Goal: Task Accomplishment & Management: Use online tool/utility

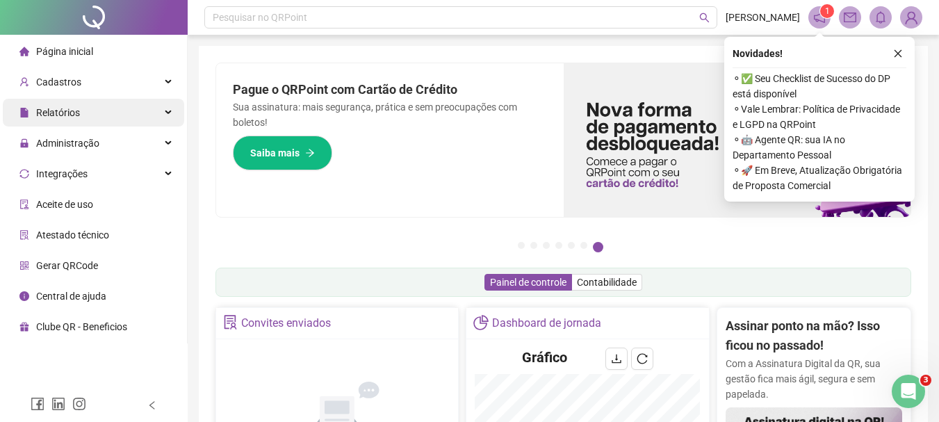
click at [97, 117] on div "Relatórios" at bounding box center [93, 113] width 181 height 28
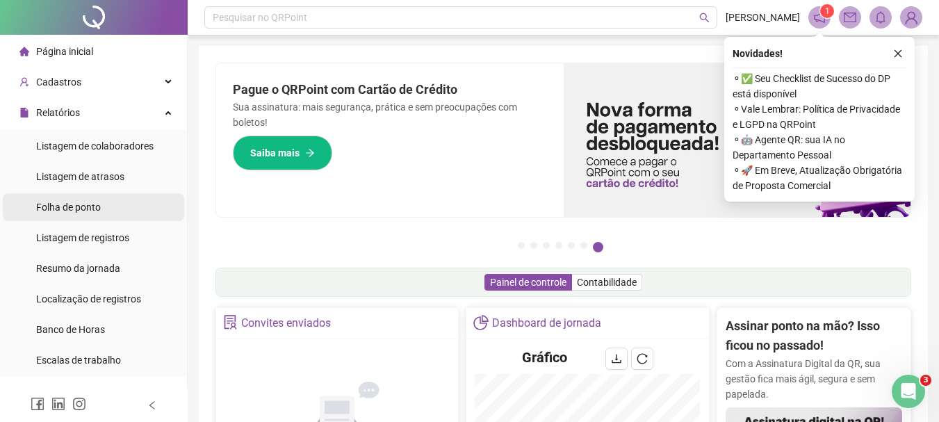
click at [59, 216] on div "Folha de ponto" at bounding box center [68, 207] width 65 height 28
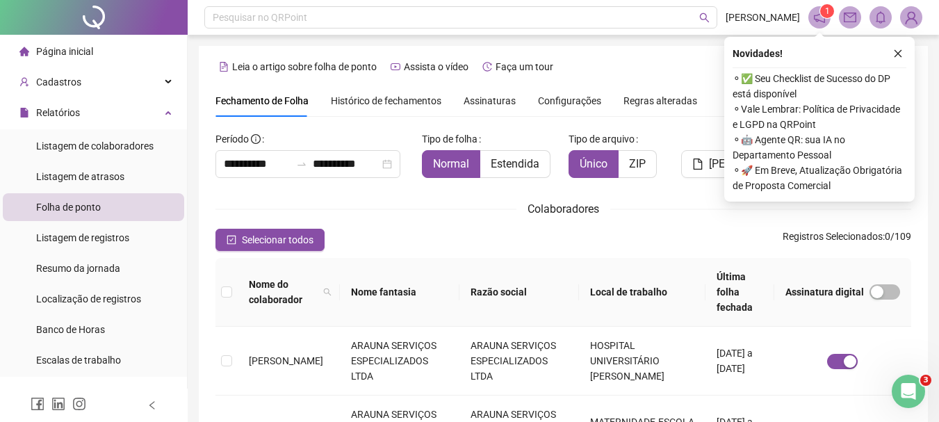
click at [402, 97] on span "Histórico de fechamentos" at bounding box center [386, 100] width 110 height 11
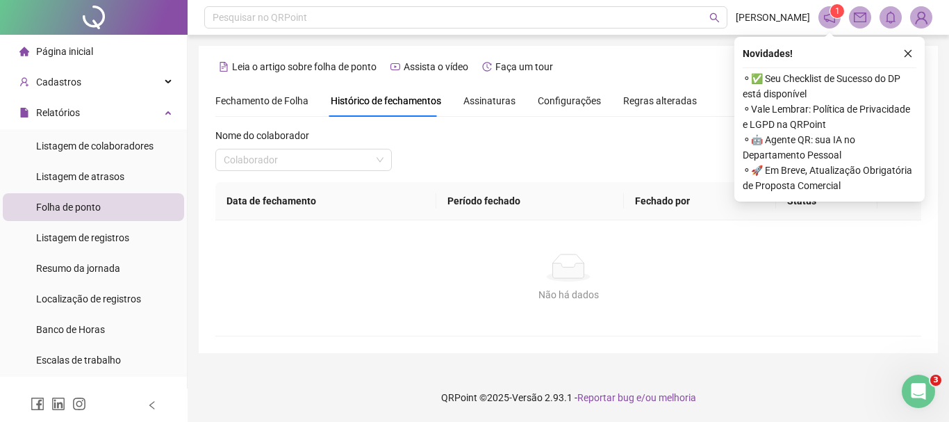
click at [270, 98] on span "Fechamento de Folha" at bounding box center [261, 100] width 93 height 11
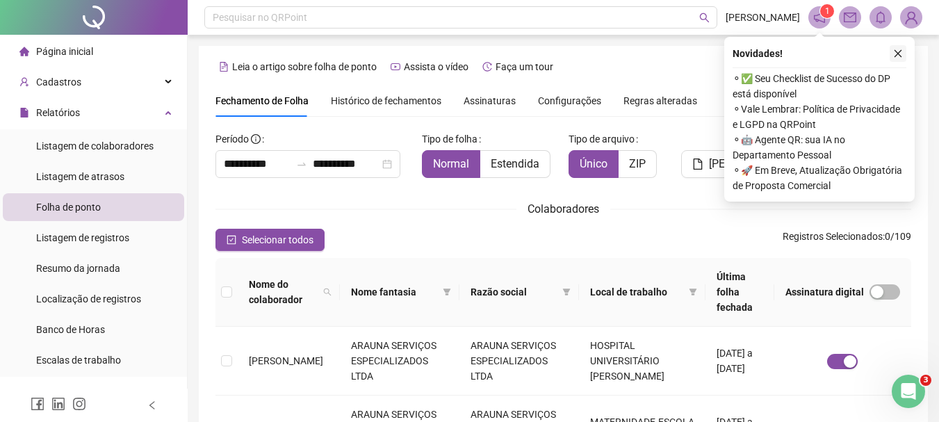
click at [897, 51] on icon "close" at bounding box center [898, 54] width 10 height 10
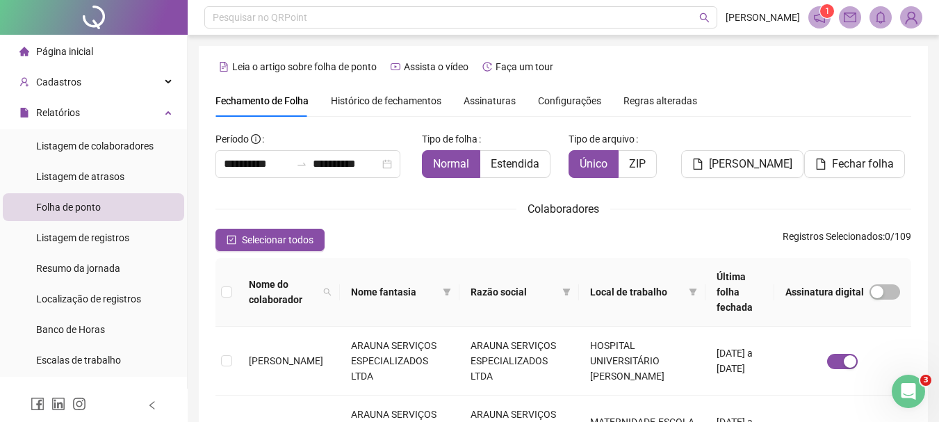
scroll to position [69, 0]
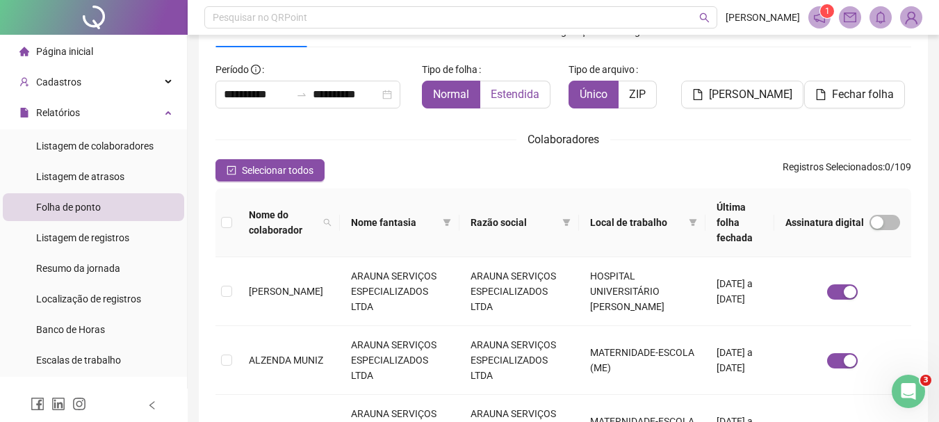
click at [529, 97] on span "Estendida" at bounding box center [515, 94] width 49 height 13
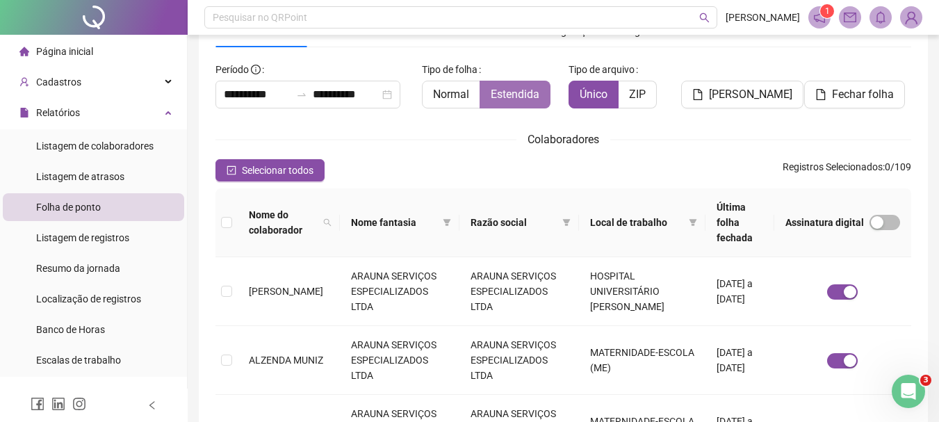
scroll to position [74, 0]
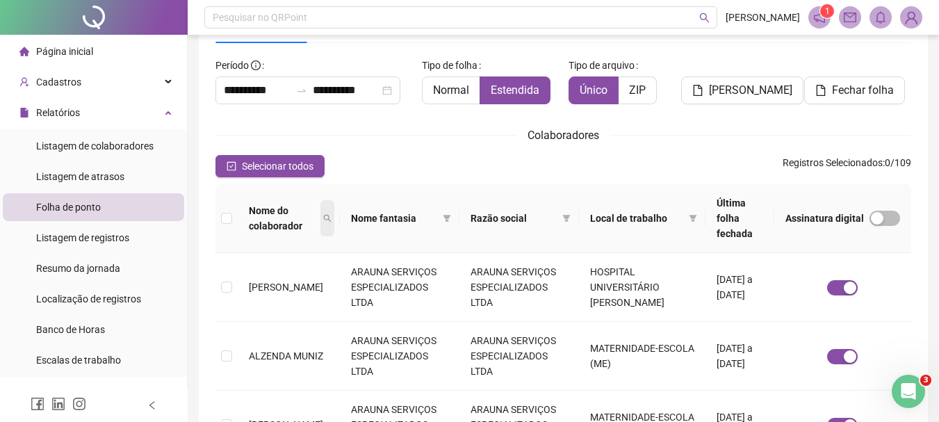
click at [329, 207] on span at bounding box center [327, 218] width 14 height 36
type input "*******"
click at [262, 267] on span "Buscar" at bounding box center [249, 267] width 31 height 15
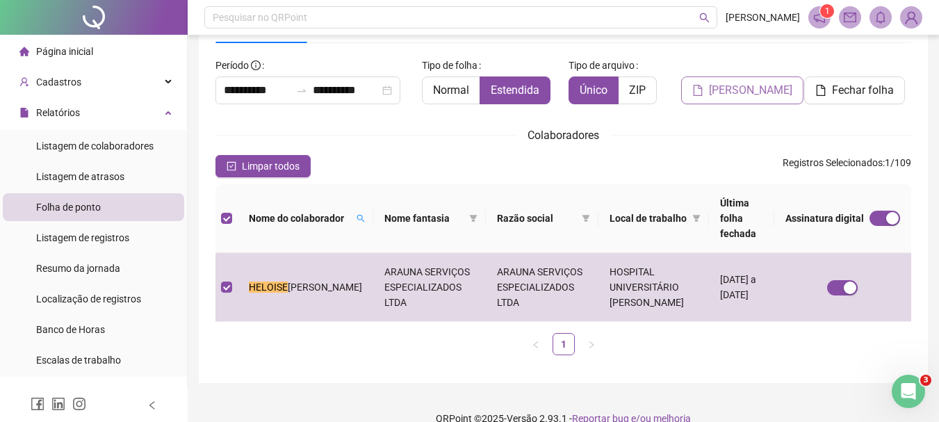
click at [744, 91] on span "[PERSON_NAME]" at bounding box center [750, 90] width 83 height 17
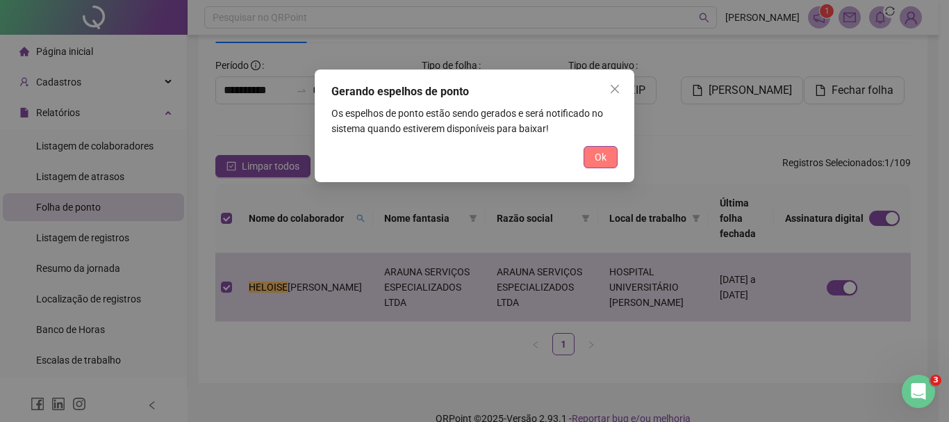
click at [595, 157] on span "Ok" at bounding box center [601, 156] width 12 height 15
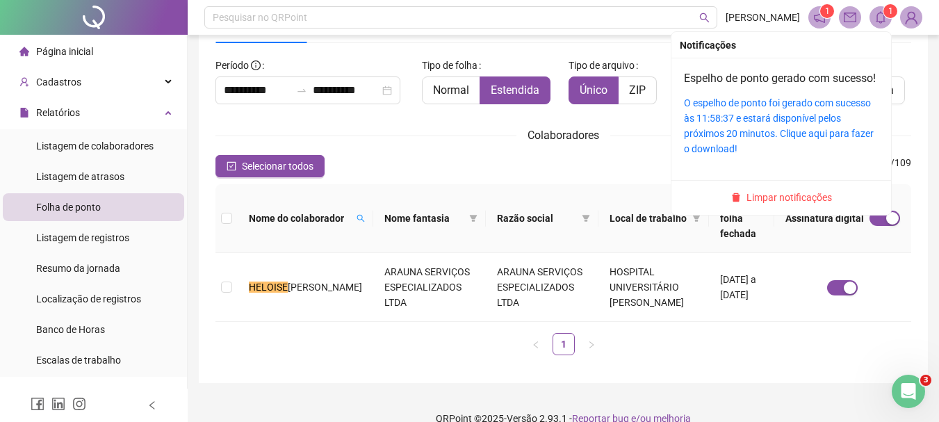
click at [881, 11] on icon "bell" at bounding box center [880, 17] width 13 height 13
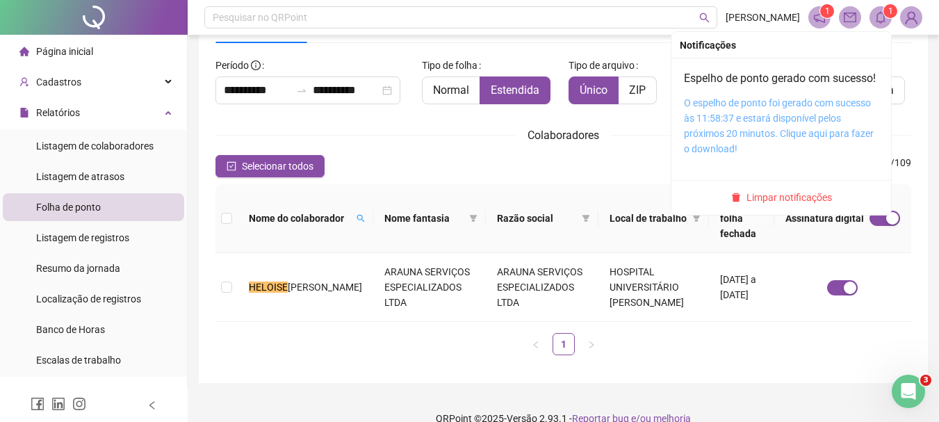
click at [758, 139] on link "O espelho de ponto foi gerado com sucesso às 11:58:37 e estará disponível pelos…" at bounding box center [779, 125] width 190 height 57
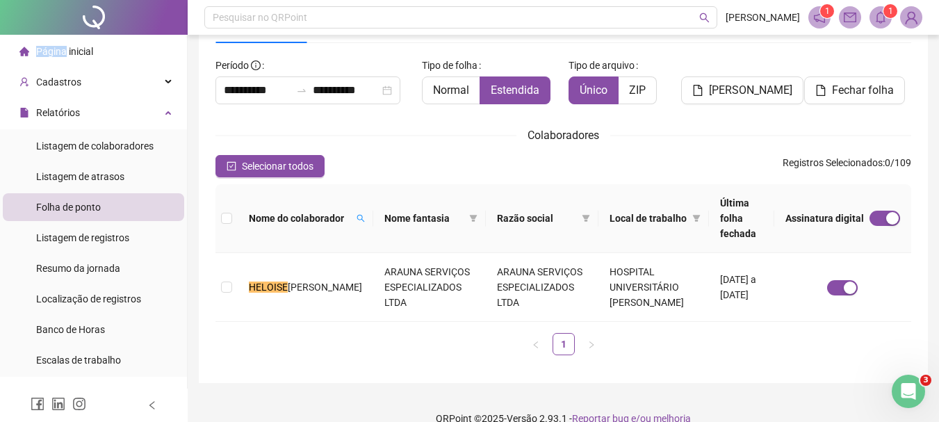
click at [64, 43] on div "Página inicial" at bounding box center [56, 52] width 74 height 28
